Goal: Information Seeking & Learning: Learn about a topic

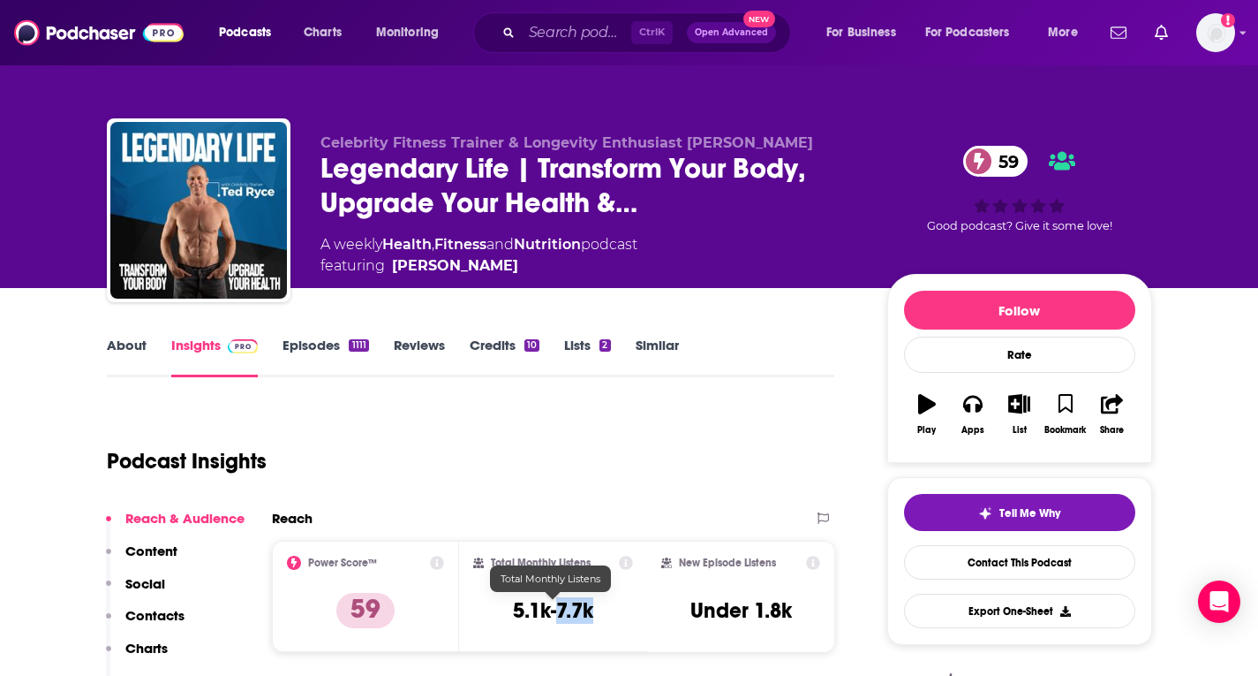
drag, startPoint x: 590, startPoint y: 605, endPoint x: 567, endPoint y: 546, distance: 63.5
click at [555, 605] on h3 "5.1k-7.7k" at bounding box center [553, 610] width 80 height 26
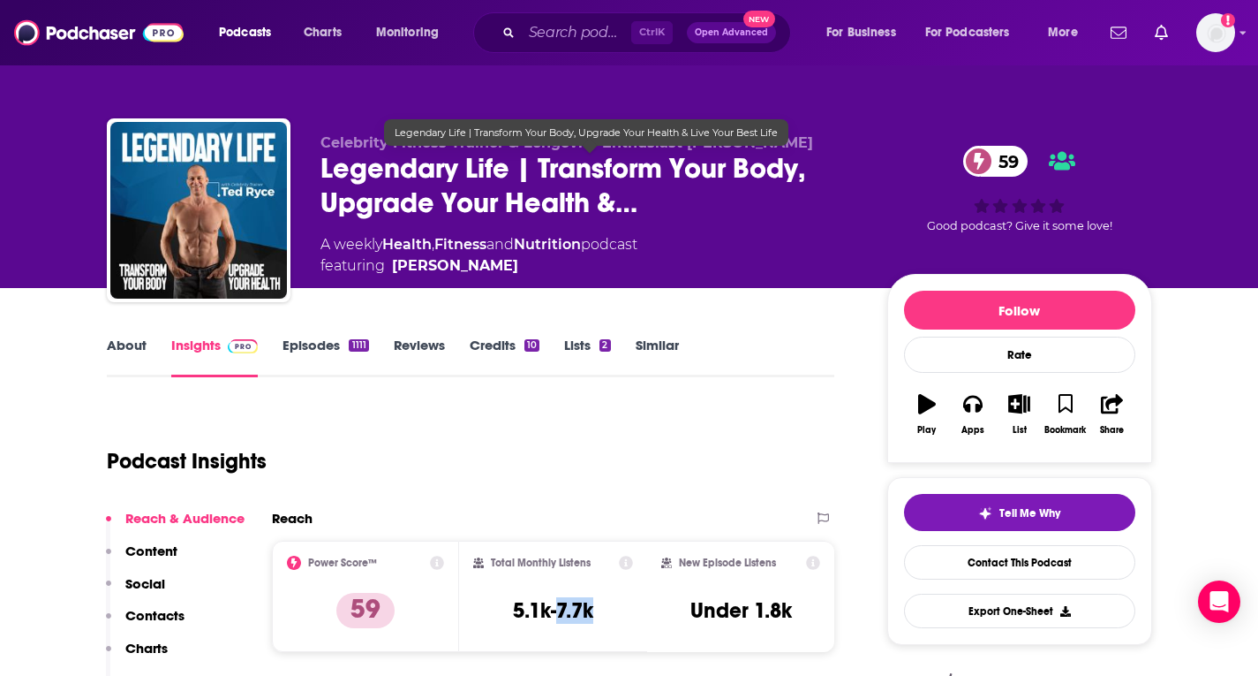
copy h3 "7.7k"
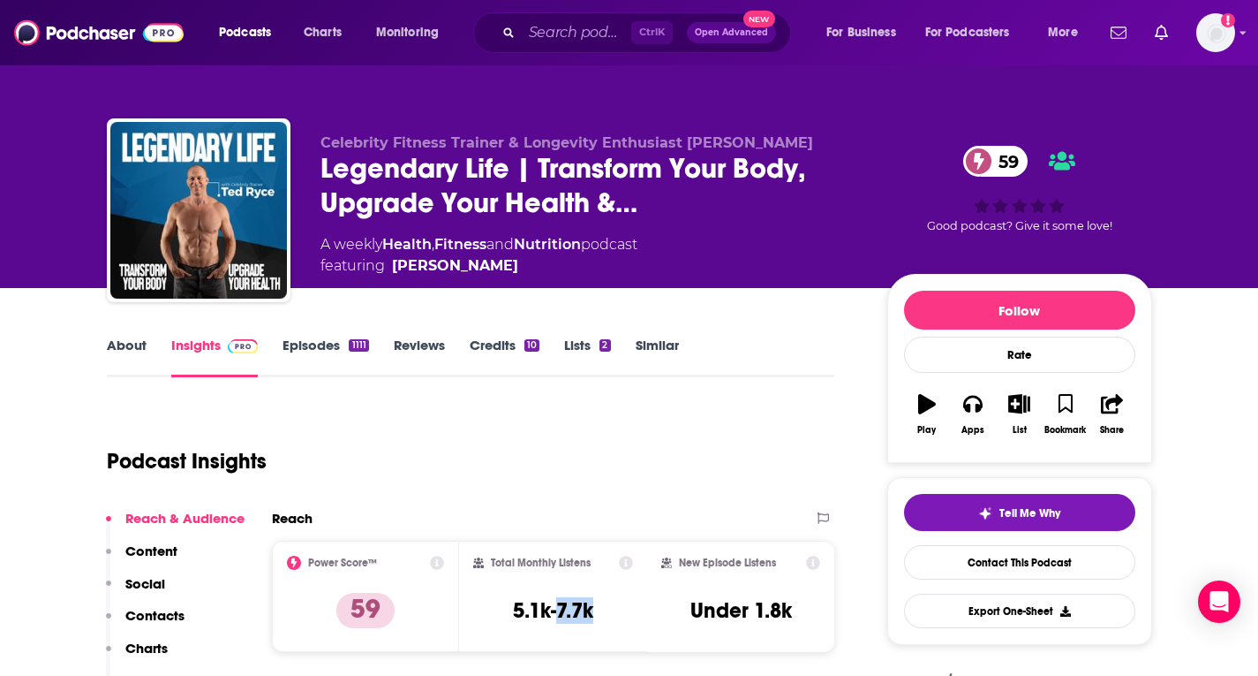
click at [136, 344] on link "About" at bounding box center [127, 356] width 40 height 41
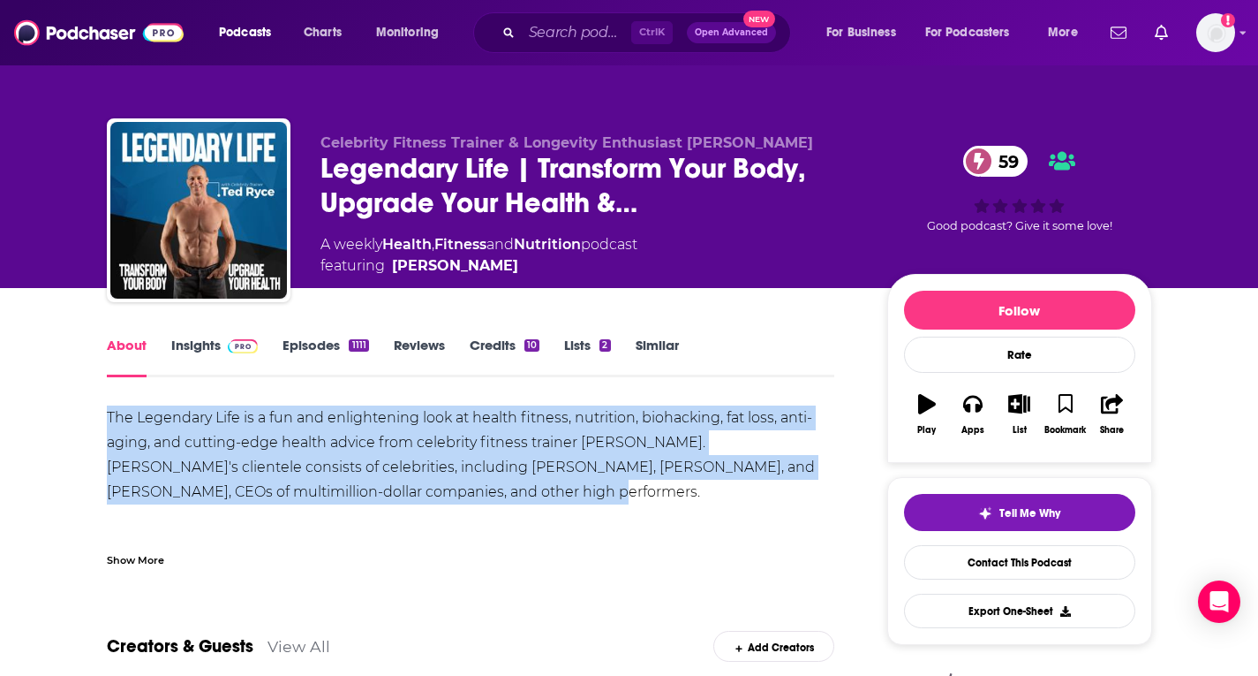
drag, startPoint x: 325, startPoint y: 478, endPoint x: 104, endPoint y: 413, distance: 230.0
copy div "The Legendary Life is a fun and enlightening look at health fitness, nutrition,…"
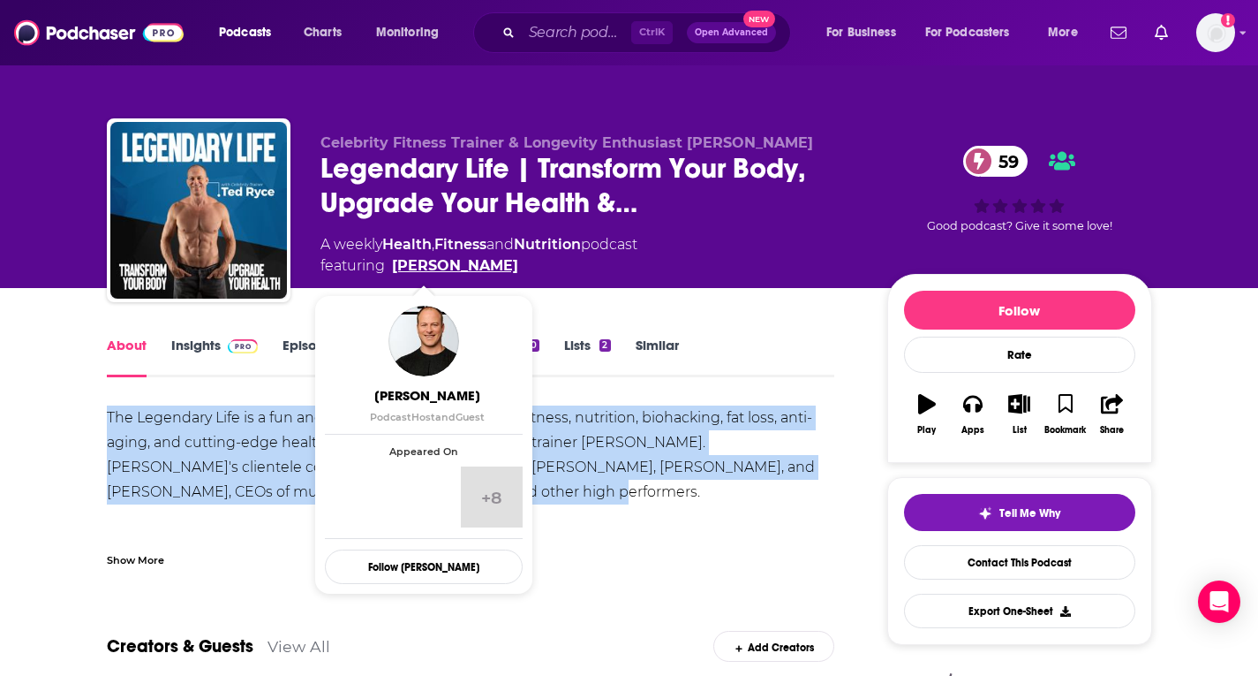
click at [428, 263] on link "Ted Ryce" at bounding box center [455, 265] width 126 height 21
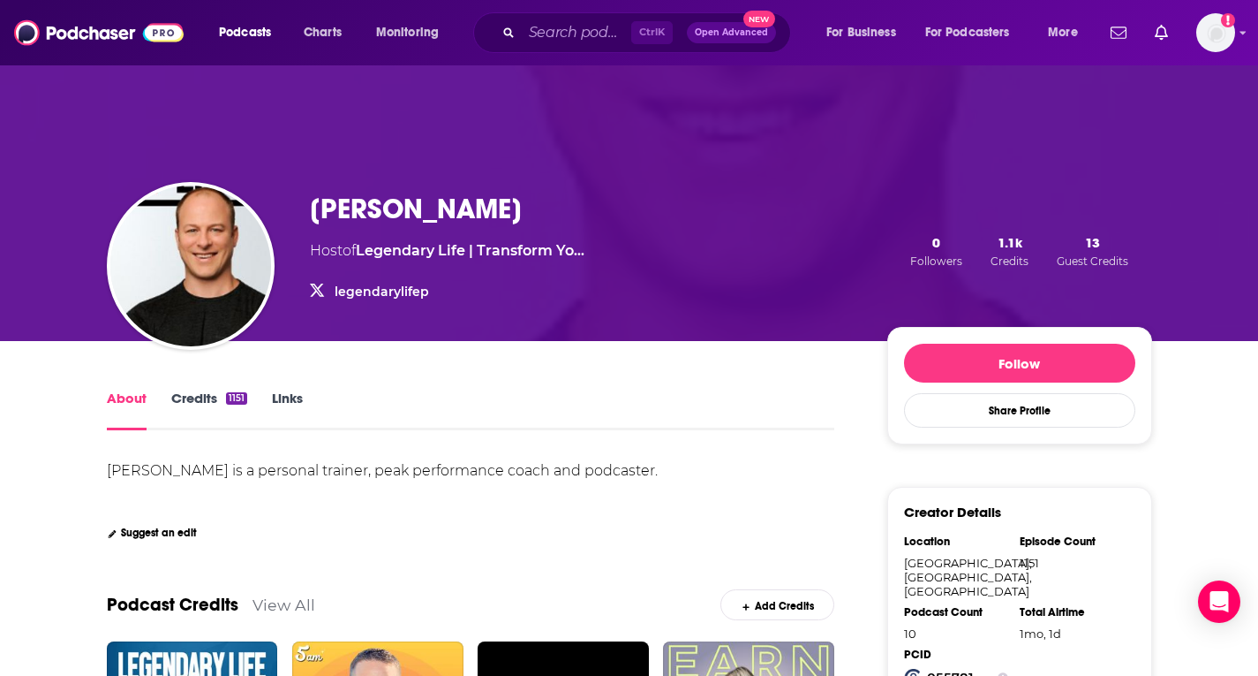
click at [365, 295] on link "legendarylifep" at bounding box center [382, 291] width 94 height 16
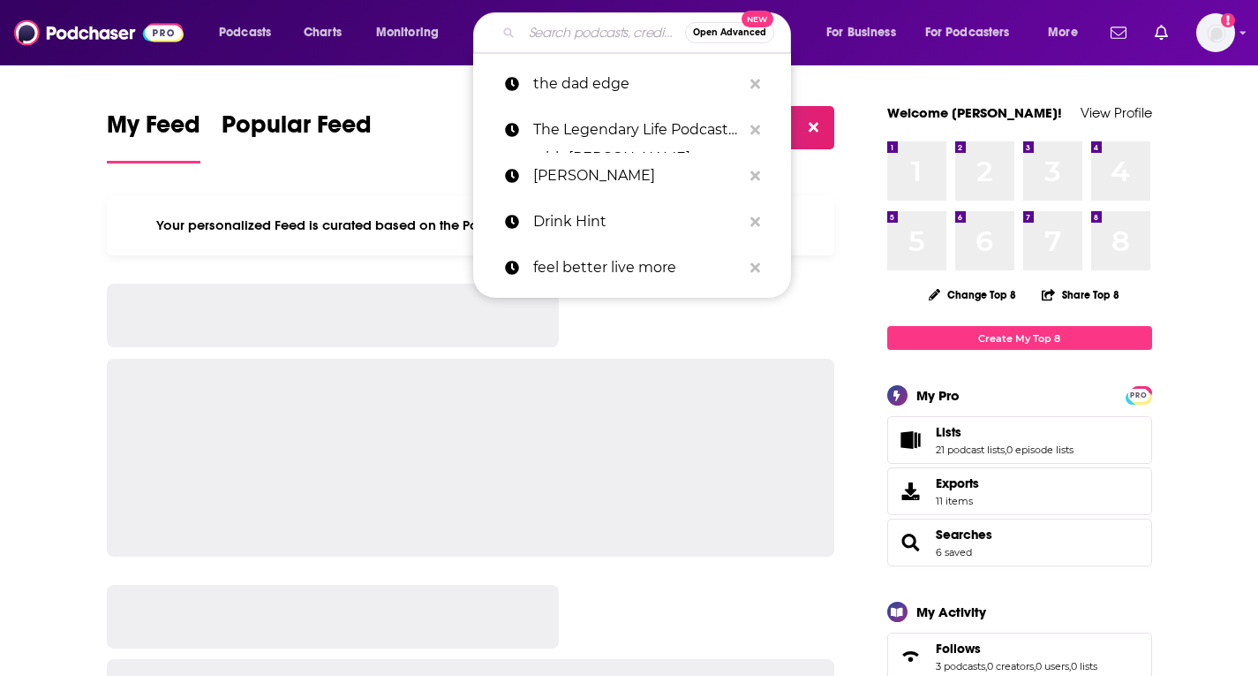
click at [593, 28] on input "Search podcasts, credits, & more..." at bounding box center [603, 33] width 163 height 28
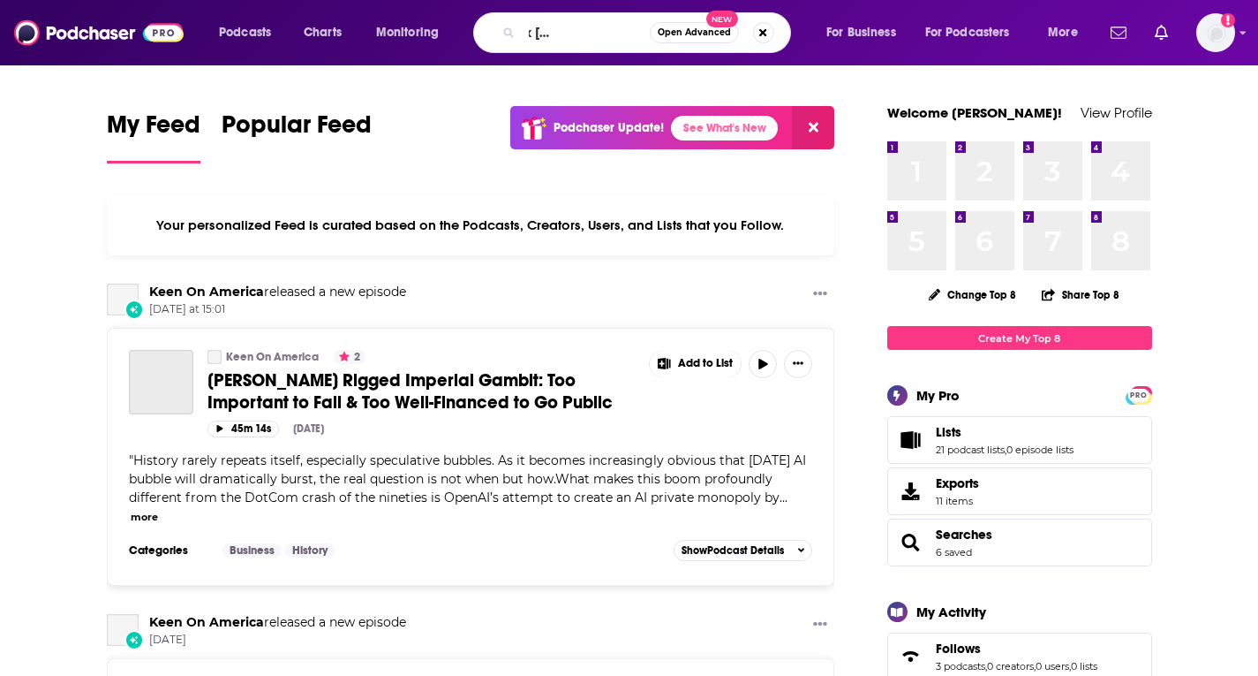
type input "Heal Squad x [PERSON_NAME]"
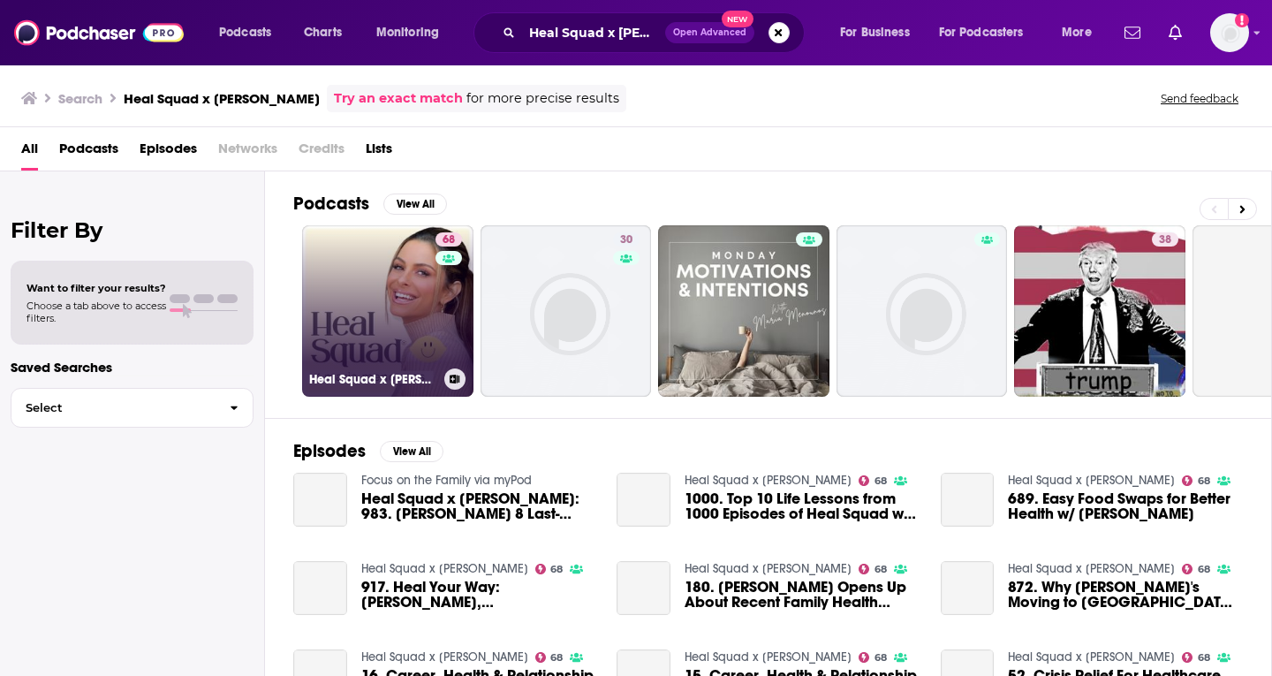
click at [352, 315] on link "68 Heal Squad x [PERSON_NAME]" at bounding box center [387, 310] width 171 height 171
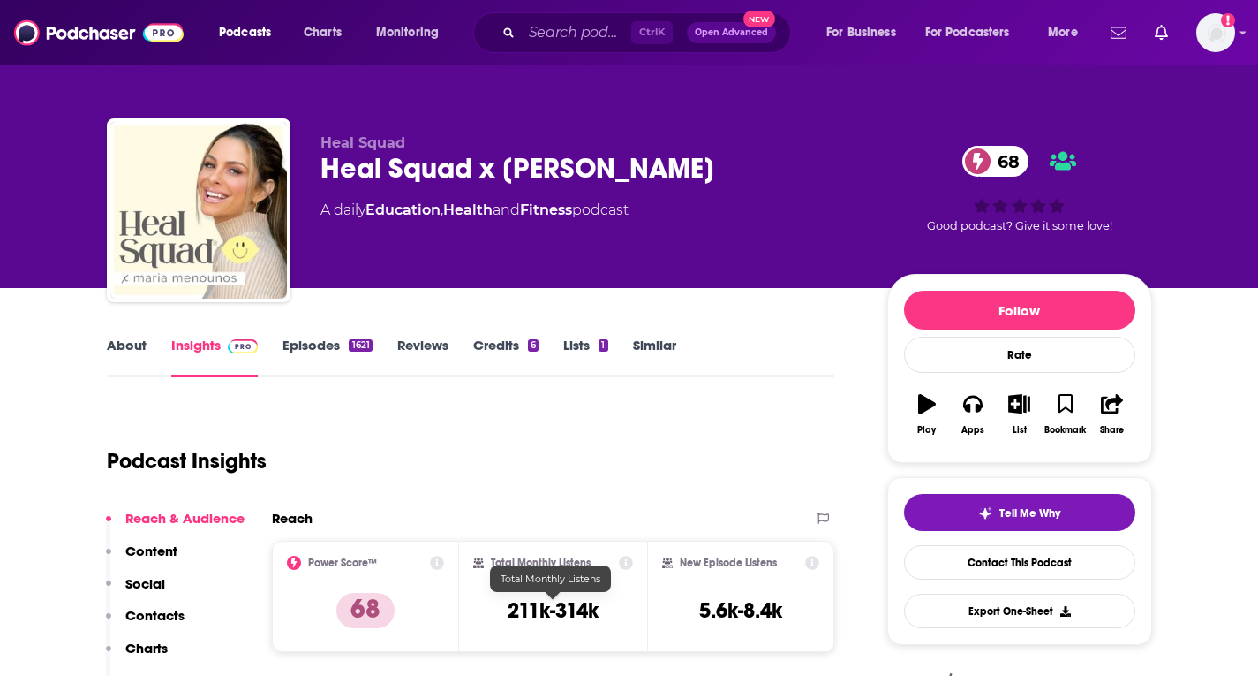
click at [597, 614] on h3 "211k-314k" at bounding box center [553, 610] width 91 height 26
drag, startPoint x: 605, startPoint y: 612, endPoint x: 560, endPoint y: 612, distance: 45.0
click at [560, 612] on div "Total Monthly Listens 211k-314k" at bounding box center [553, 596] width 160 height 81
copy h3 "314k"
click at [537, 38] on input "Search podcasts, credits, & more..." at bounding box center [577, 33] width 110 height 28
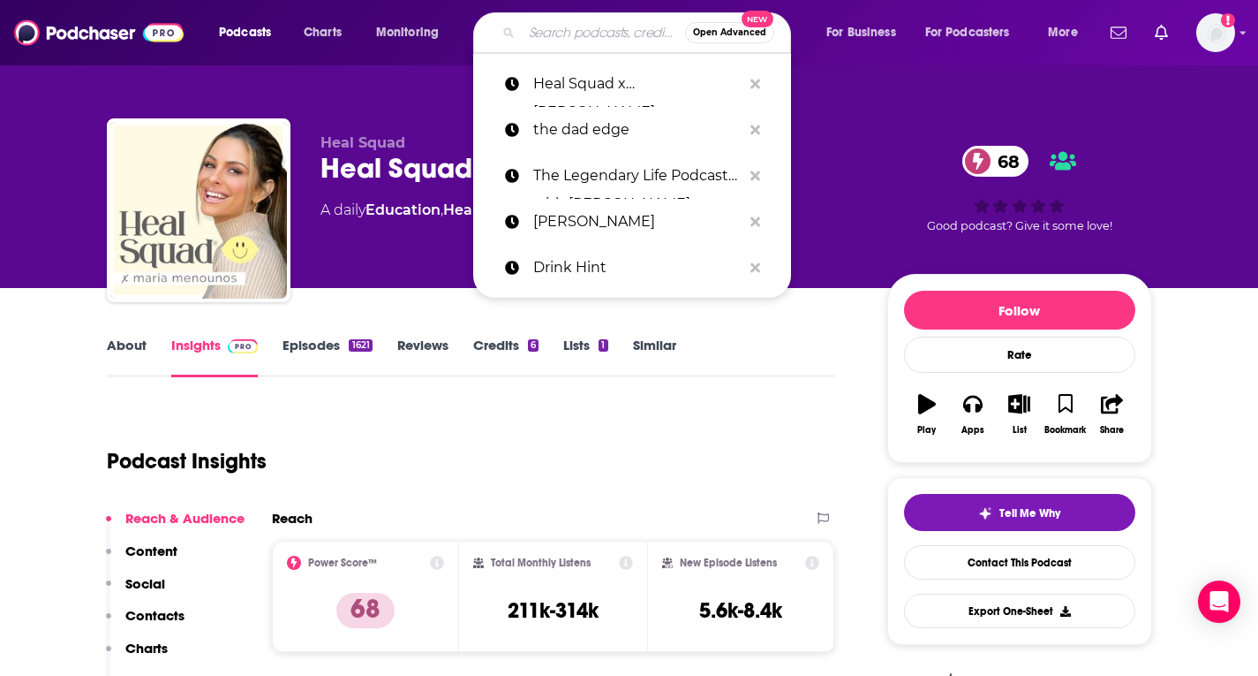
paste input "Goop"
type input "Goop"
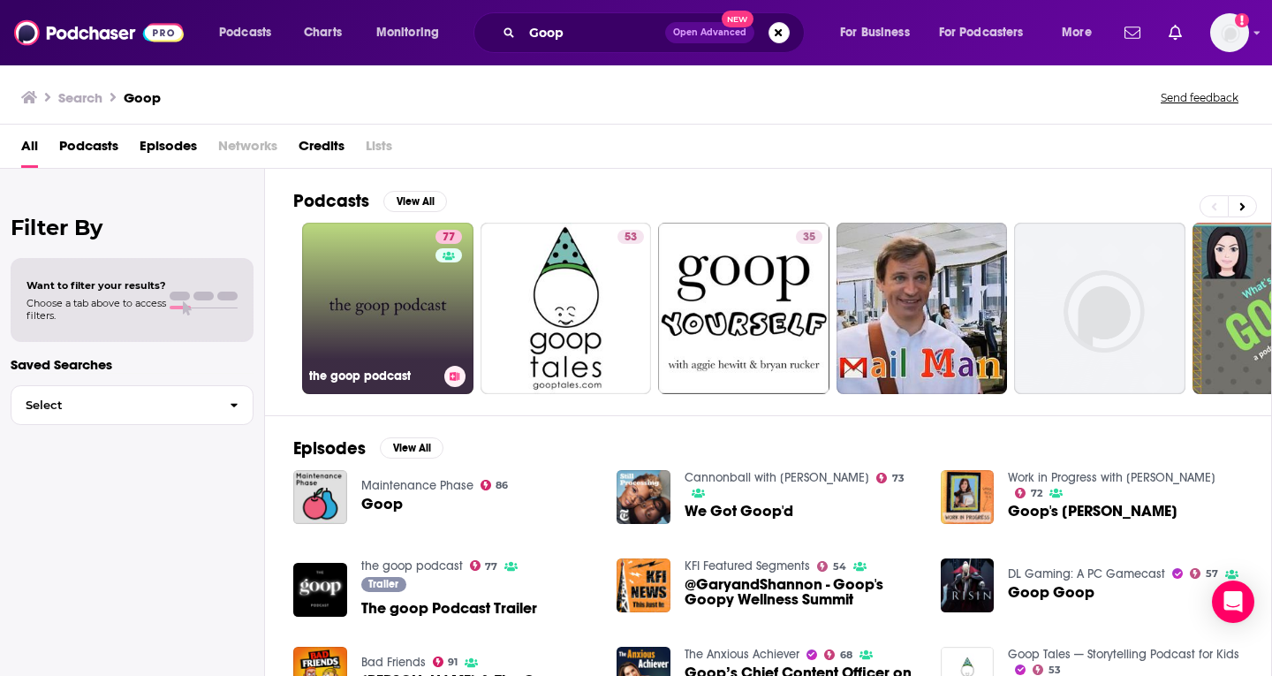
click at [368, 327] on link "77 the goop podcast" at bounding box center [387, 308] width 171 height 171
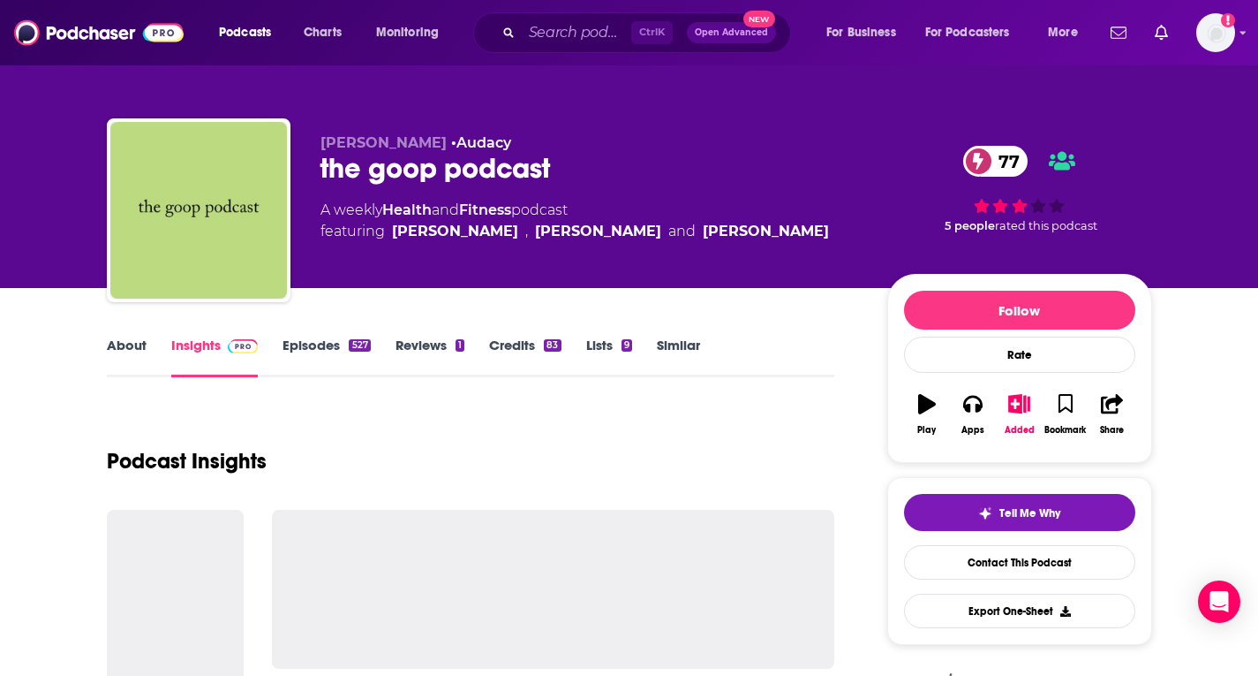
click at [329, 338] on link "Episodes 527" at bounding box center [326, 356] width 87 height 41
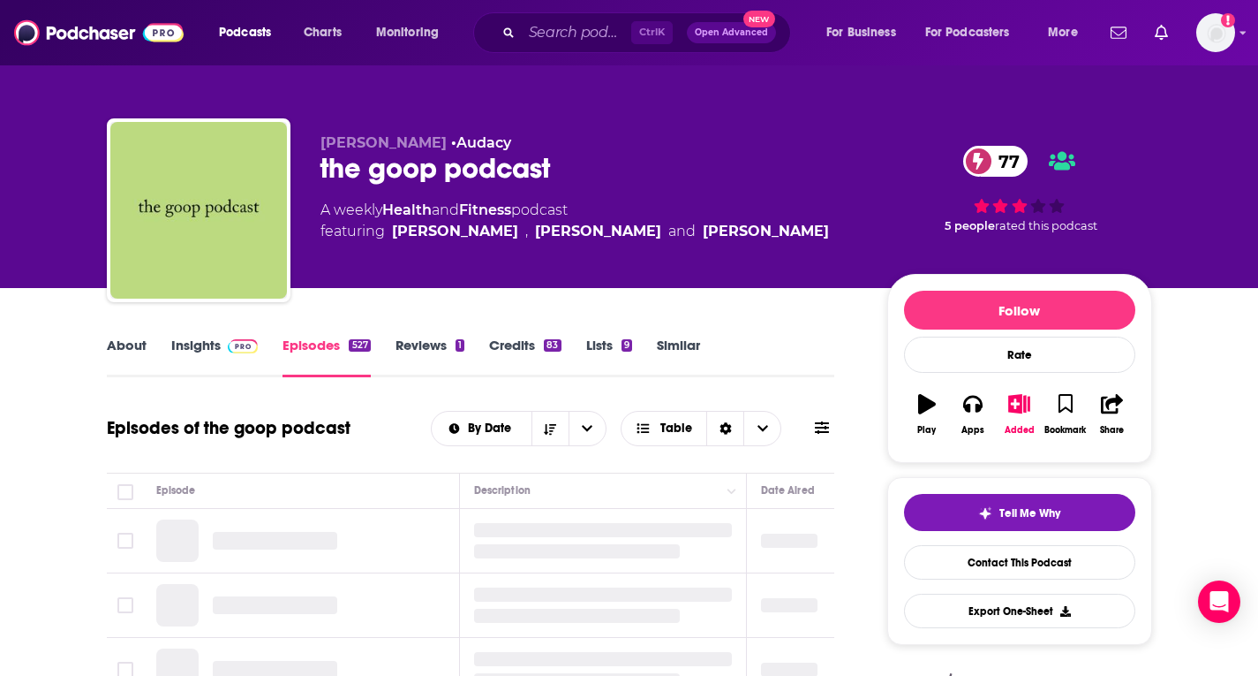
click at [225, 341] on span at bounding box center [240, 344] width 38 height 17
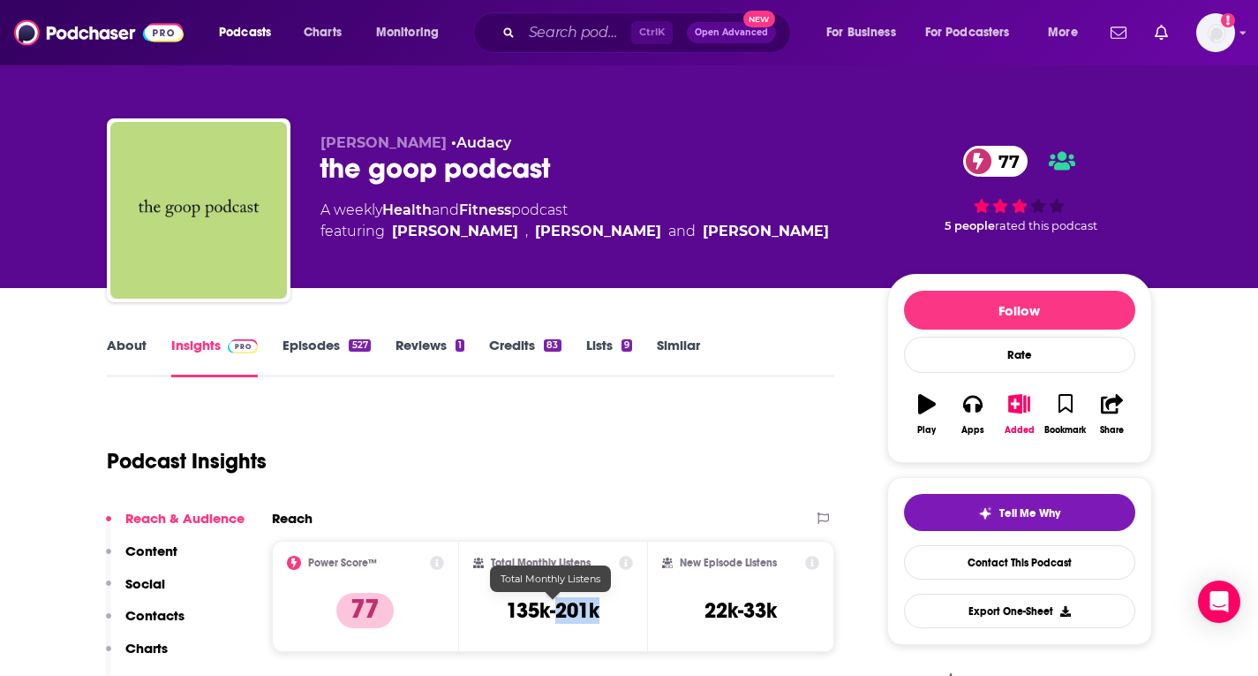
drag, startPoint x: 606, startPoint y: 613, endPoint x: 556, endPoint y: 611, distance: 50.4
click at [556, 611] on div "Total Monthly Listens 135k-201k" at bounding box center [553, 596] width 160 height 81
copy h3 "201k"
click at [545, 40] on input "Search podcasts, credits, & more..." at bounding box center [577, 33] width 110 height 28
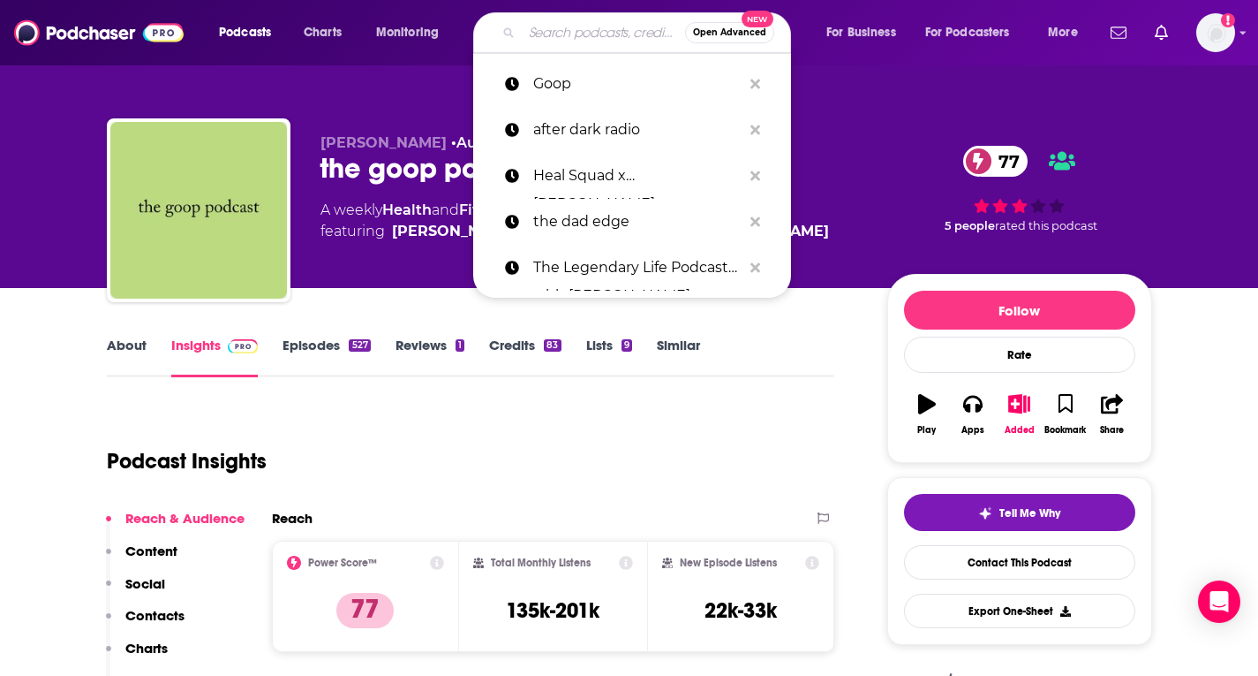
paste input "Commune with [PERSON_NAME]"
type input "Commune with [PERSON_NAME]"
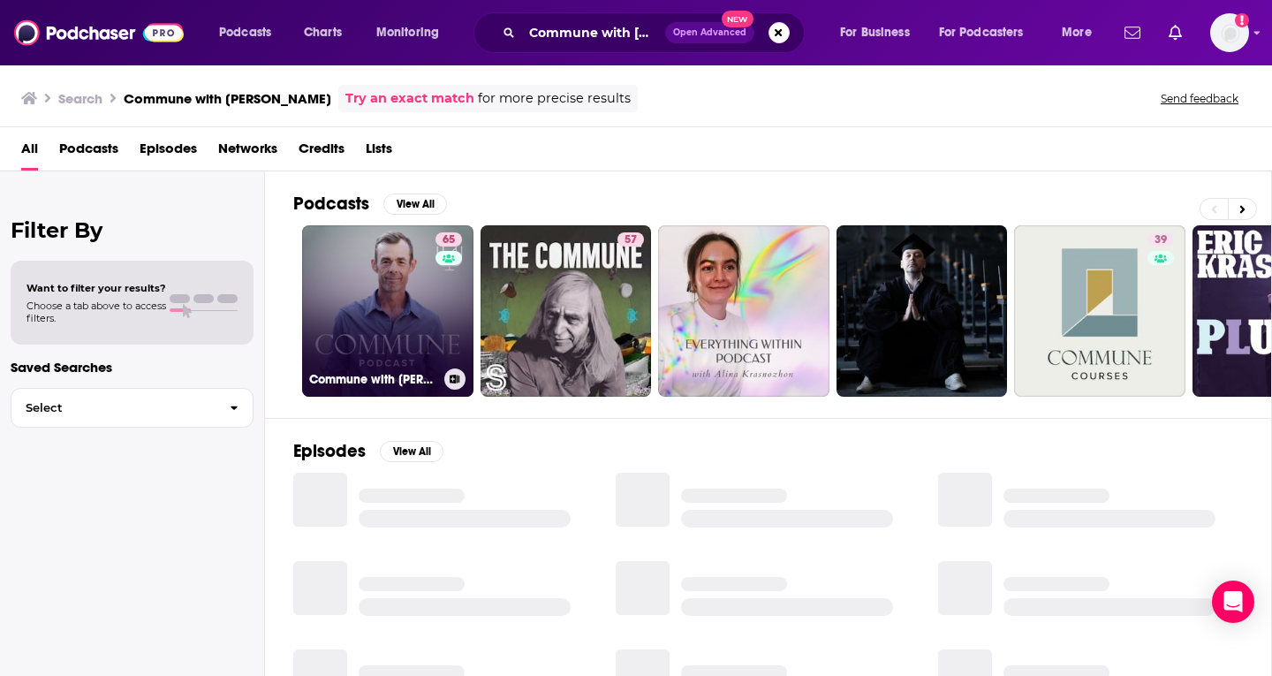
click at [396, 306] on link "65 Commune with [PERSON_NAME]" at bounding box center [387, 310] width 171 height 171
